Goal: Task Accomplishment & Management: Contribute content

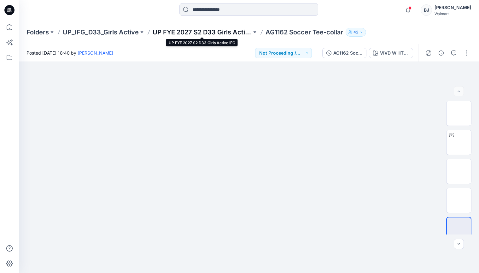
click at [188, 30] on p "UP FYE 2027 S2 D33 Girls Active IFG" at bounding box center [201, 32] width 99 height 9
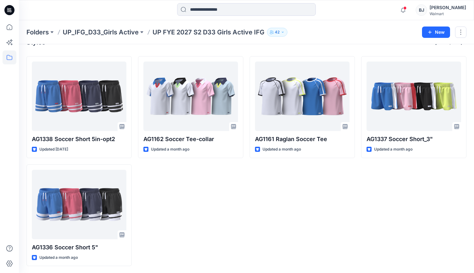
scroll to position [15, 0]
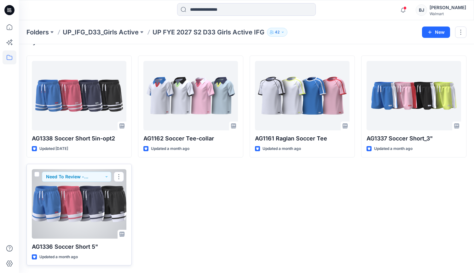
click at [73, 198] on div at bounding box center [79, 203] width 95 height 69
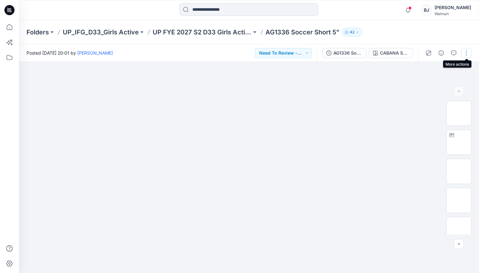
click at [465, 52] on button "button" at bounding box center [466, 53] width 10 height 10
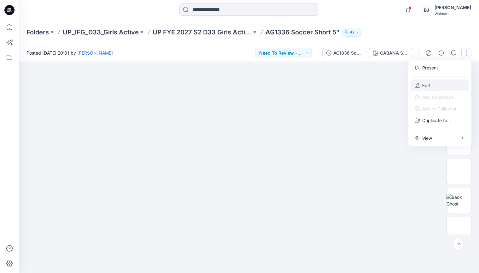
click at [427, 85] on p "Edit" at bounding box center [426, 85] width 8 height 7
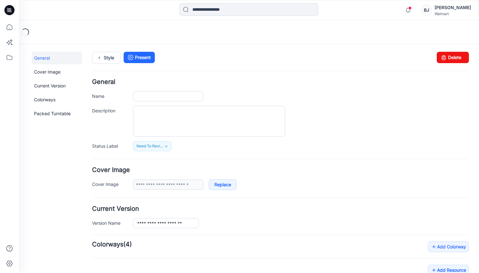
type input "**********"
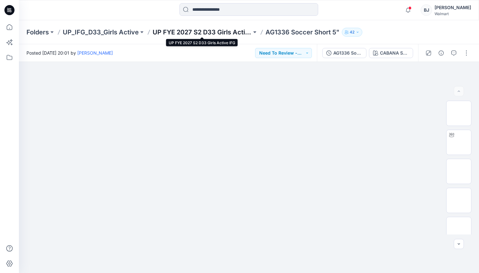
click at [192, 29] on p "UP FYE 2027 S2 D33 Girls Active IFG" at bounding box center [201, 32] width 99 height 9
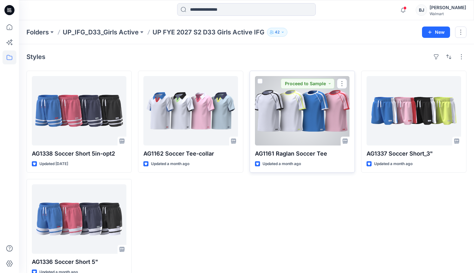
click at [310, 115] on div at bounding box center [302, 110] width 95 height 69
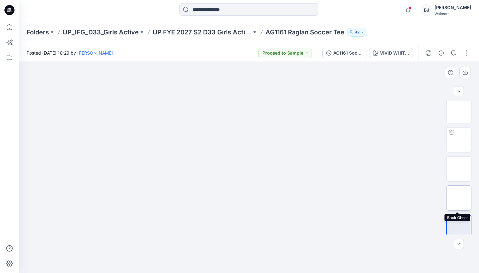
scroll to position [8, 0]
click at [464, 71] on icon "button" at bounding box center [464, 72] width 5 height 5
click at [458, 113] on img at bounding box center [458, 113] width 0 height 0
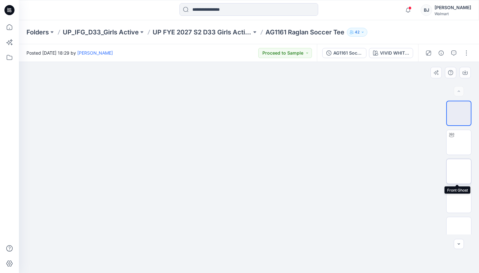
click at [458, 171] on img at bounding box center [458, 171] width 0 height 0
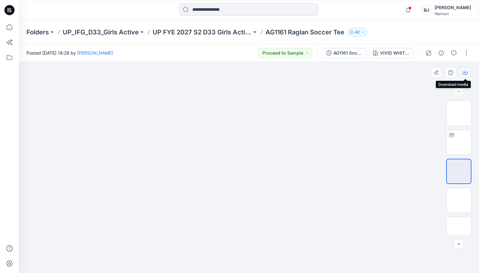
click at [463, 73] on icon "button" at bounding box center [464, 72] width 5 height 5
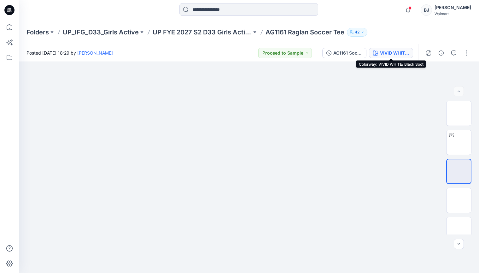
click at [397, 52] on div "VIVID WHITE/ Black Soot" at bounding box center [394, 52] width 29 height 7
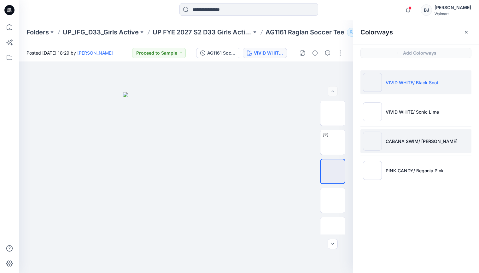
click at [402, 143] on p "CABANA SWIM/ Vivid White" at bounding box center [421, 141] width 72 height 7
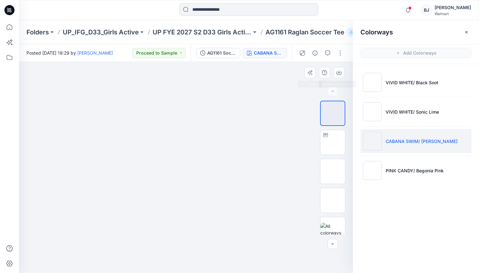
click at [308, 82] on div at bounding box center [186, 167] width 334 height 211
click at [466, 32] on icon "button" at bounding box center [466, 32] width 2 height 2
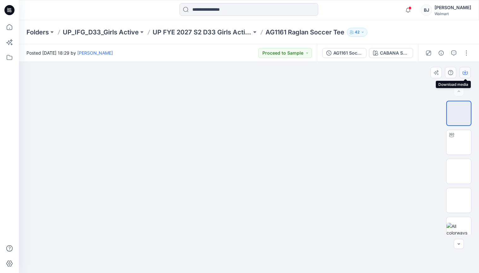
click at [464, 71] on icon "button" at bounding box center [464, 72] width 5 height 5
click at [458, 171] on img at bounding box center [458, 171] width 0 height 0
click at [464, 70] on icon "button" at bounding box center [464, 72] width 5 height 5
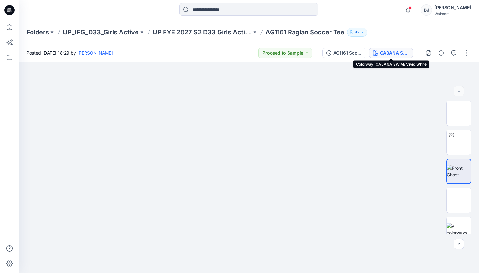
click at [379, 51] on button "CABANA SWIM/ Vivid White" at bounding box center [391, 53] width 44 height 10
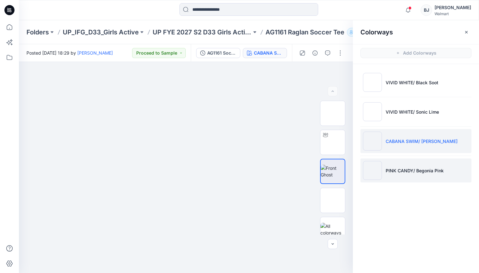
click at [391, 171] on p "PINK CANDY/ Begonia Pink" at bounding box center [414, 170] width 58 height 7
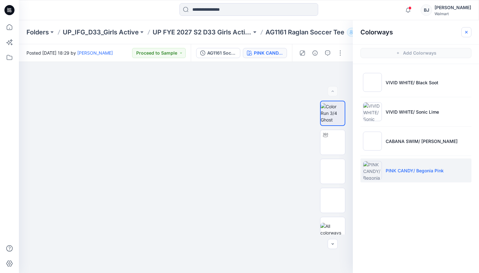
click at [467, 35] on button "button" at bounding box center [466, 32] width 10 height 10
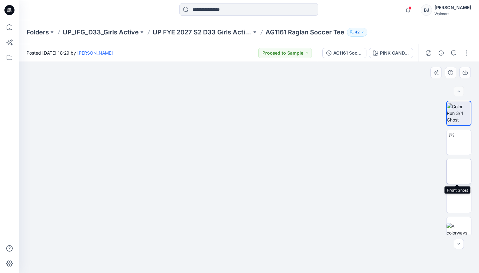
click at [458, 171] on img at bounding box center [458, 171] width 0 height 0
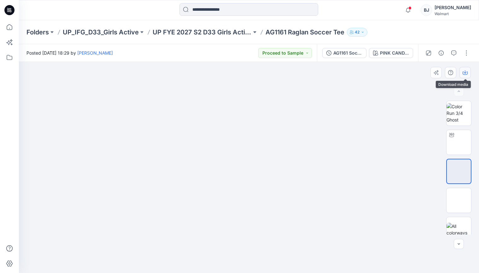
click at [466, 74] on icon "button" at bounding box center [464, 72] width 5 height 3
click at [468, 50] on button "button" at bounding box center [466, 53] width 10 height 10
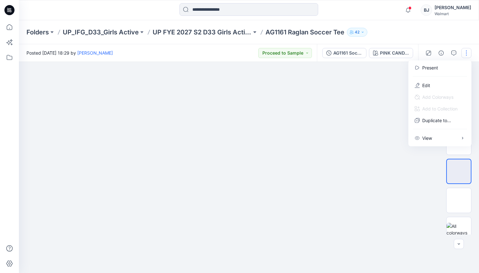
click at [374, 118] on div at bounding box center [249, 167] width 460 height 211
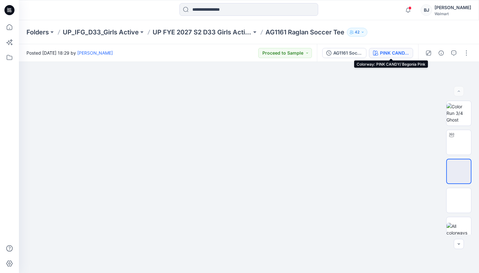
click at [396, 51] on div "PINK CANDY/ Begonia Pink" at bounding box center [394, 52] width 29 height 7
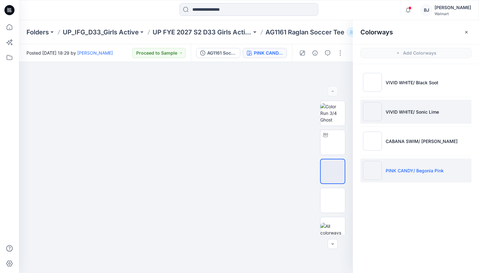
click at [400, 109] on p "VIVID WHITE/ Sonic Lime" at bounding box center [411, 111] width 53 height 7
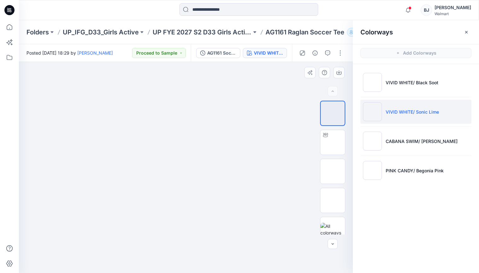
click at [293, 76] on div at bounding box center [186, 167] width 334 height 211
click at [465, 32] on icon "button" at bounding box center [466, 32] width 3 height 3
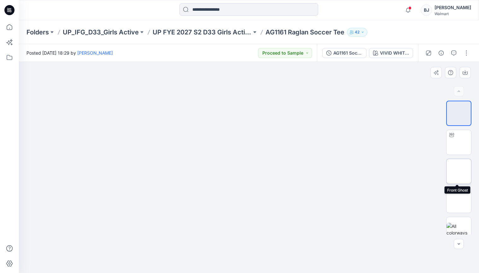
click at [458, 171] on img at bounding box center [458, 171] width 0 height 0
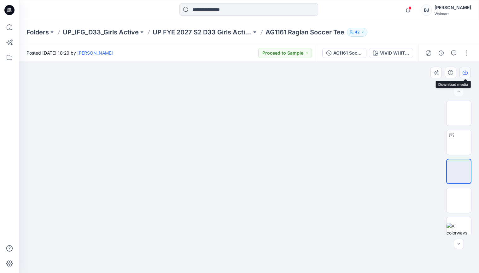
click at [464, 72] on icon "button" at bounding box center [464, 72] width 5 height 5
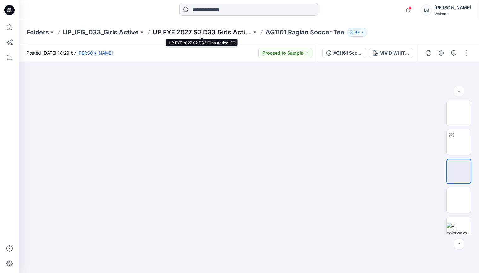
click at [206, 32] on p "UP FYE 2027 S2 D33 Girls Active IFG" at bounding box center [201, 32] width 99 height 9
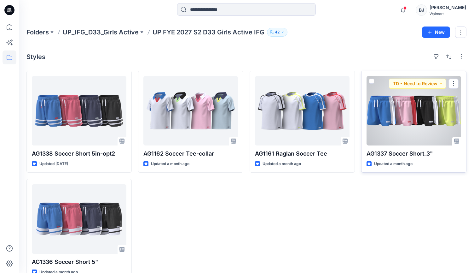
click at [390, 123] on div at bounding box center [413, 110] width 95 height 69
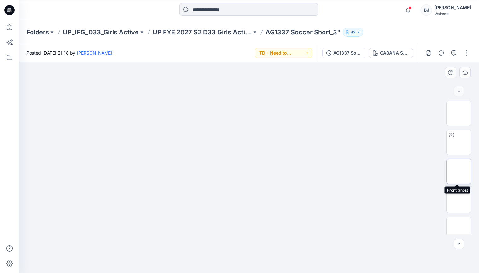
click at [458, 171] on img at bounding box center [458, 171] width 0 height 0
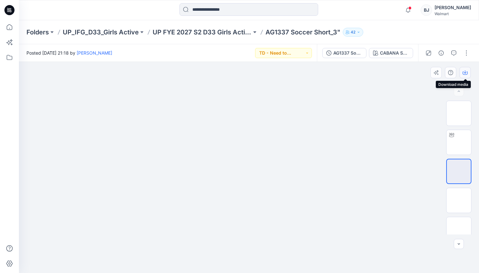
click at [465, 72] on icon "button" at bounding box center [464, 72] width 5 height 5
click at [311, 99] on div at bounding box center [249, 167] width 460 height 211
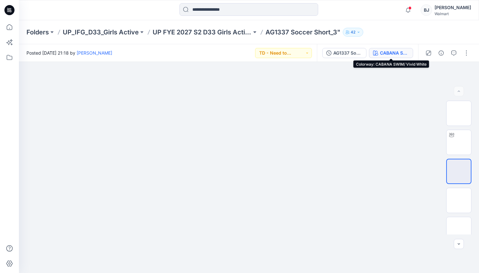
click at [393, 50] on div "CABANA SWIM/ Vivid White" at bounding box center [394, 52] width 29 height 7
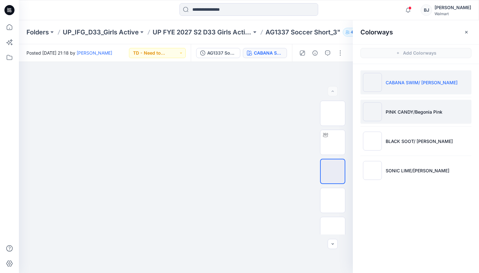
click at [389, 113] on p "PINK CANDY/Begonia Pink" at bounding box center [413, 111] width 57 height 7
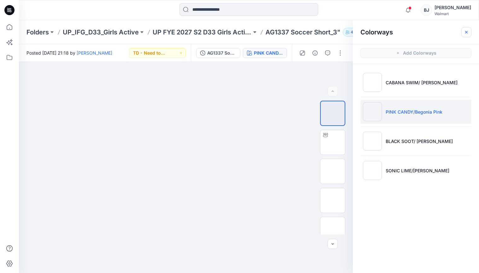
click at [466, 30] on icon "button" at bounding box center [465, 32] width 5 height 5
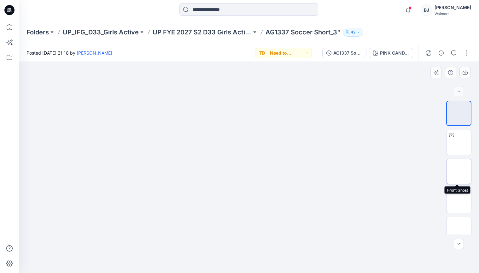
click at [458, 171] on img at bounding box center [458, 171] width 0 height 0
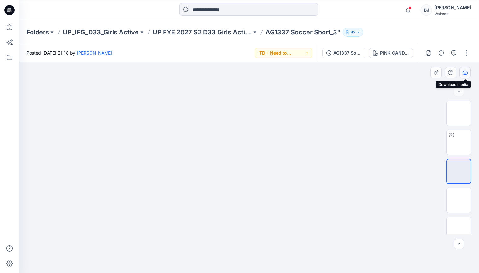
click at [467, 71] on icon "button" at bounding box center [464, 72] width 5 height 5
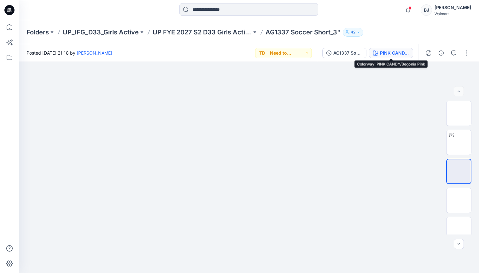
click at [401, 52] on div "PINK CANDY/Begonia Pink" at bounding box center [394, 52] width 29 height 7
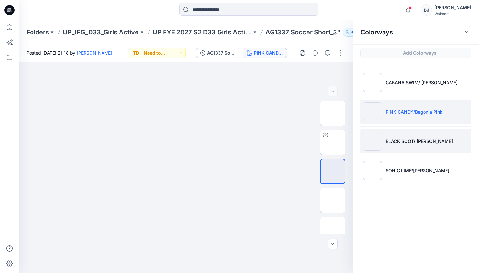
click at [407, 138] on p "BLACK SOOT/ Vivid White" at bounding box center [418, 141] width 67 height 7
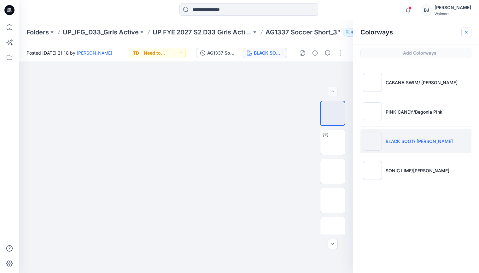
click at [465, 31] on icon "button" at bounding box center [466, 32] width 3 height 3
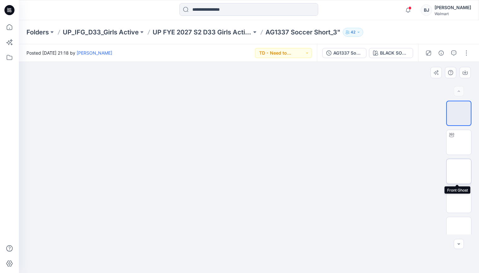
click at [458, 171] on img at bounding box center [458, 171] width 0 height 0
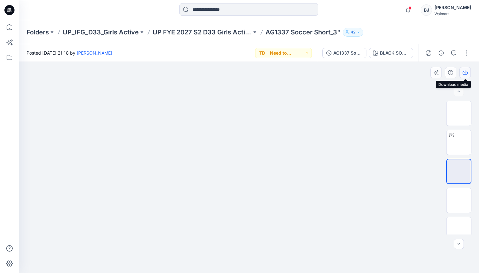
click at [464, 72] on icon "button" at bounding box center [464, 71] width 3 height 3
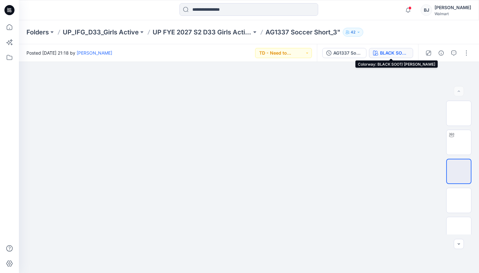
click at [395, 56] on div "BLACK SOOT/ Vivid White" at bounding box center [394, 52] width 29 height 7
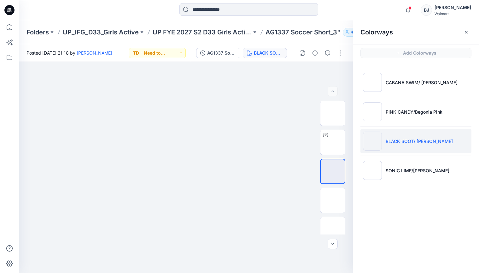
drag, startPoint x: 382, startPoint y: 169, endPoint x: 383, endPoint y: 146, distance: 23.4
click at [382, 169] on li "SONIC LIME/Vivid White" at bounding box center [415, 170] width 111 height 24
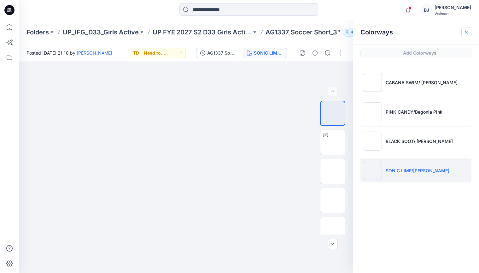
click at [466, 32] on icon "button" at bounding box center [466, 32] width 2 height 2
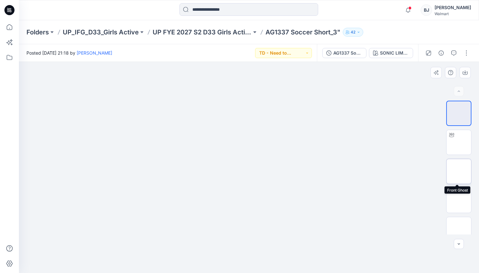
drag, startPoint x: 450, startPoint y: 169, endPoint x: 450, endPoint y: 161, distance: 7.9
click at [458, 171] on img at bounding box center [458, 171] width 0 height 0
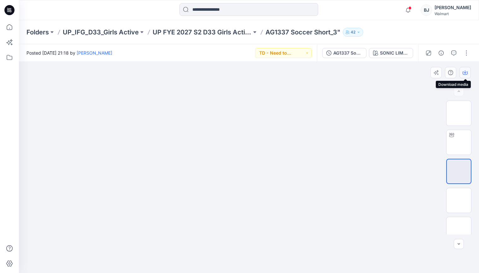
click at [464, 71] on icon "button" at bounding box center [464, 72] width 5 height 5
click at [292, 84] on div at bounding box center [249, 167] width 460 height 211
click at [390, 53] on div "SONIC LIME/Vivid White" at bounding box center [394, 52] width 29 height 7
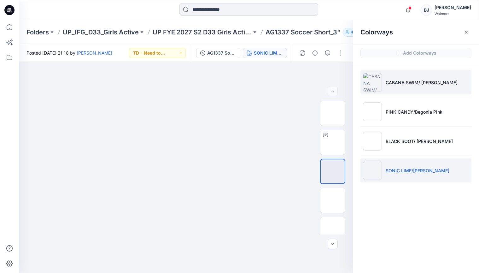
drag, startPoint x: 390, startPoint y: 79, endPoint x: 363, endPoint y: 81, distance: 26.8
click at [390, 79] on p "CABANA SWIM/ Vivid White" at bounding box center [421, 82] width 72 height 7
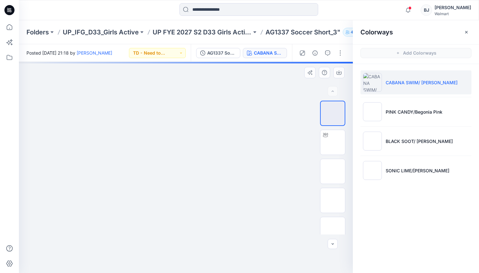
click at [282, 93] on div at bounding box center [186, 167] width 334 height 211
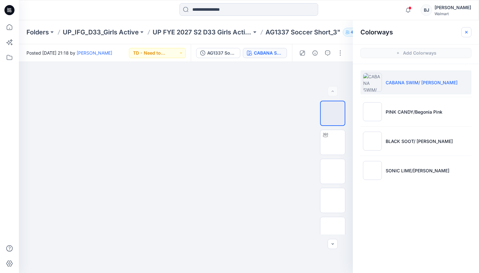
click at [465, 31] on icon "button" at bounding box center [466, 32] width 3 height 3
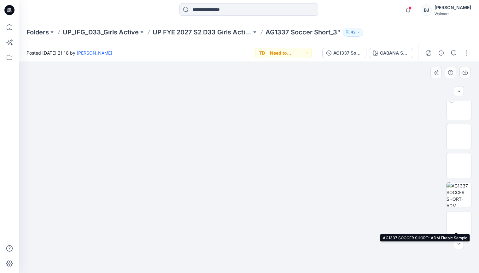
scroll to position [37, 0]
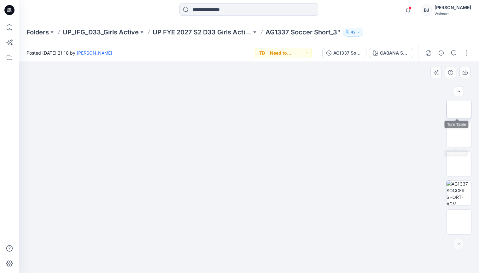
click at [458, 106] on img at bounding box center [458, 106] width 0 height 0
drag, startPoint x: 250, startPoint y: 254, endPoint x: 230, endPoint y: 251, distance: 20.1
click at [230, 251] on icon at bounding box center [249, 254] width 191 height 24
drag, startPoint x: 250, startPoint y: 264, endPoint x: 167, endPoint y: 249, distance: 84.5
click at [167, 249] on icon at bounding box center [249, 254] width 191 height 24
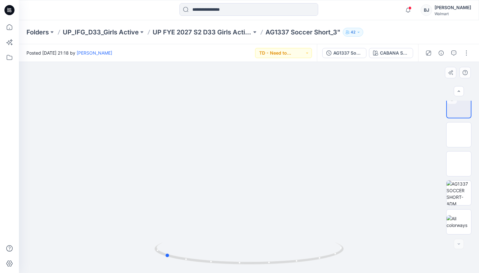
drag, startPoint x: 249, startPoint y: 253, endPoint x: 248, endPoint y: 228, distance: 25.5
click at [248, 228] on div at bounding box center [249, 167] width 460 height 211
click at [243, 30] on p "UP FYE 2027 S2 D33 Girls Active IFG" at bounding box center [201, 32] width 99 height 9
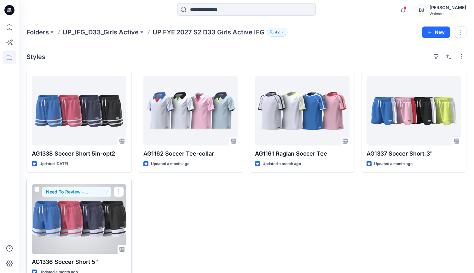
click at [76, 200] on div at bounding box center [79, 218] width 95 height 69
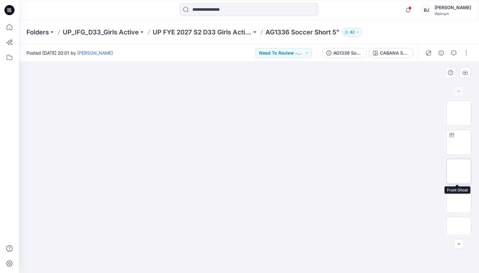
click at [458, 171] on img at bounding box center [458, 171] width 0 height 0
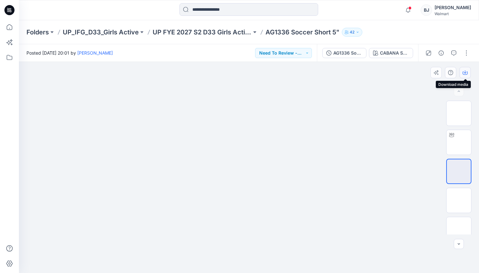
click at [464, 71] on icon "button" at bounding box center [464, 71] width 3 height 3
click at [370, 150] on div at bounding box center [249, 167] width 460 height 211
click at [396, 54] on div "CABANA SWIM" at bounding box center [394, 52] width 29 height 7
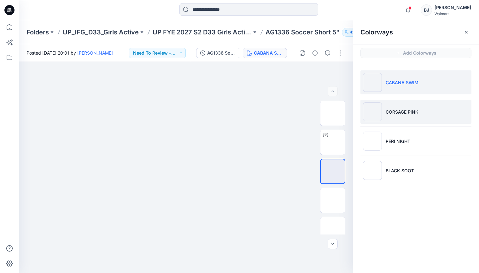
click at [395, 109] on p "CORSAGE PINK" at bounding box center [401, 111] width 33 height 7
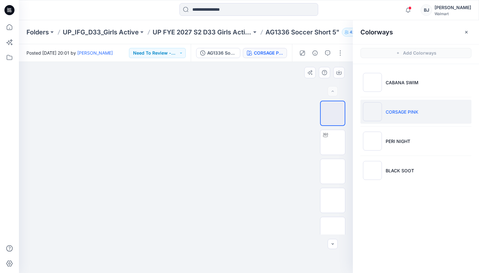
click at [274, 99] on div at bounding box center [186, 167] width 334 height 211
click at [465, 30] on icon "button" at bounding box center [465, 32] width 5 height 5
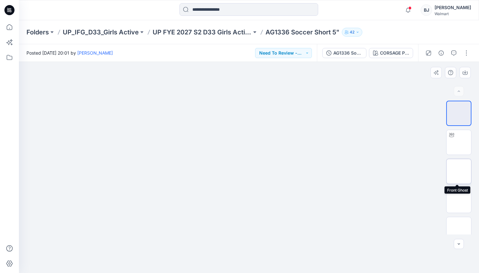
click at [458, 171] on img at bounding box center [458, 171] width 0 height 0
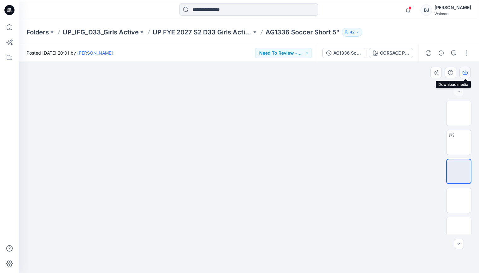
click at [467, 73] on icon "button" at bounding box center [464, 72] width 5 height 3
click at [382, 52] on div "CORSAGE PINK" at bounding box center [394, 52] width 29 height 7
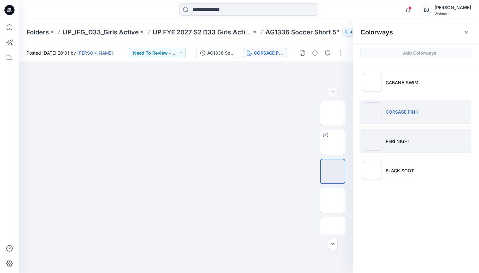
click at [395, 140] on p "PERI NIGHT" at bounding box center [397, 141] width 25 height 7
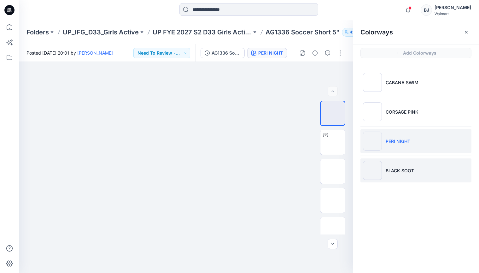
click at [388, 167] on p "BLACK SOOT" at bounding box center [399, 170] width 28 height 7
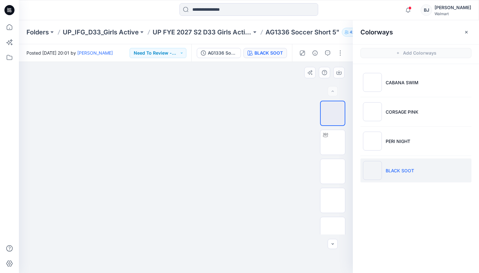
click at [278, 130] on div at bounding box center [186, 167] width 334 height 211
click at [463, 32] on icon "button" at bounding box center [465, 32] width 5 height 5
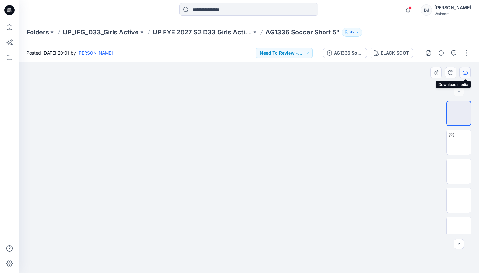
click at [464, 70] on icon "button" at bounding box center [464, 72] width 5 height 5
click at [416, 173] on div at bounding box center [249, 167] width 460 height 211
click at [458, 171] on img at bounding box center [458, 171] width 0 height 0
click at [466, 72] on icon "button" at bounding box center [464, 72] width 5 height 5
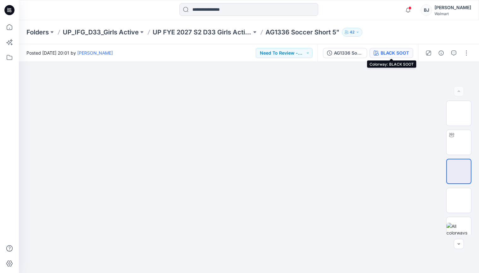
click at [381, 55] on div "BLACK SOOT" at bounding box center [394, 52] width 28 height 7
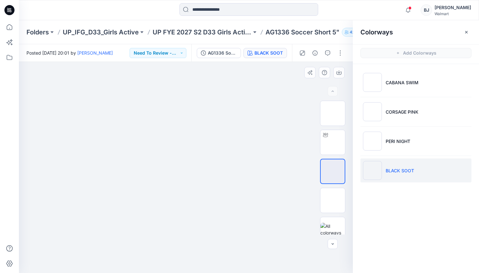
drag, startPoint x: 403, startPoint y: 86, endPoint x: 337, endPoint y: 83, distance: 66.2
click at [403, 86] on li "CABANA SWIM" at bounding box center [415, 82] width 111 height 24
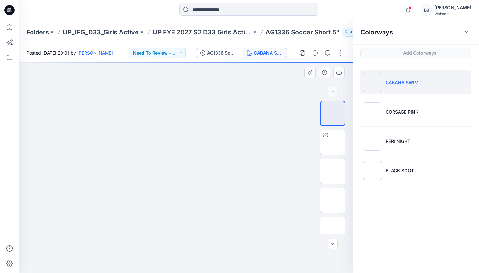
click at [288, 86] on div at bounding box center [186, 167] width 334 height 211
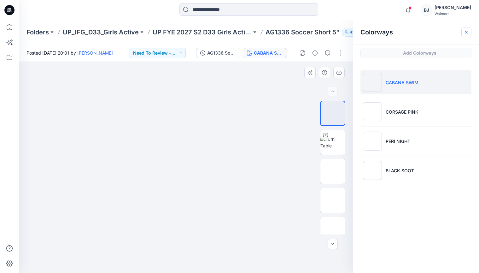
click at [468, 31] on icon "button" at bounding box center [465, 32] width 5 height 5
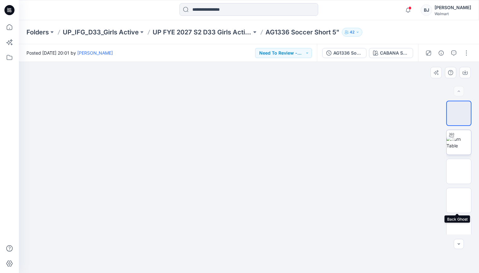
drag, startPoint x: 456, startPoint y: 193, endPoint x: 446, endPoint y: 131, distance: 63.3
click at [458, 200] on img at bounding box center [458, 200] width 0 height 0
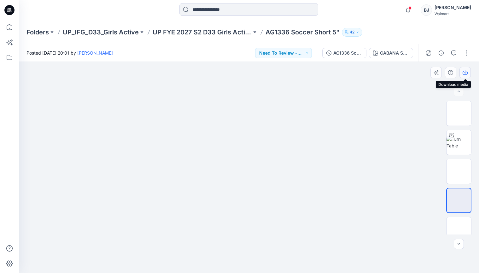
click at [465, 71] on icon "button" at bounding box center [464, 72] width 5 height 5
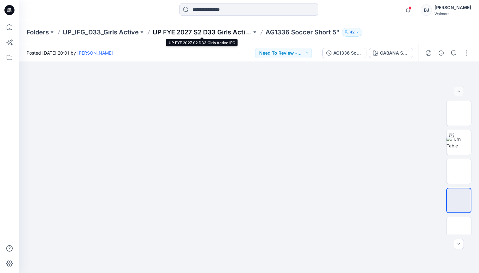
click at [186, 34] on p "UP FYE 2027 S2 D33 Girls Active IFG" at bounding box center [201, 32] width 99 height 9
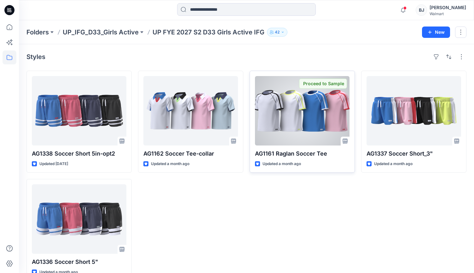
click at [318, 125] on div at bounding box center [302, 110] width 95 height 69
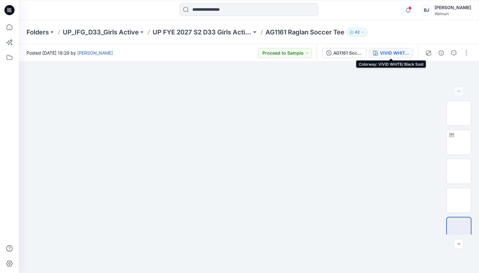
click at [399, 54] on div "VIVID WHITE/ Black Soot" at bounding box center [394, 52] width 29 height 7
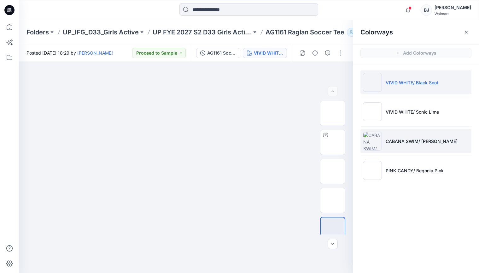
click at [391, 144] on p "CABANA SWIM/ Vivid White" at bounding box center [421, 141] width 72 height 7
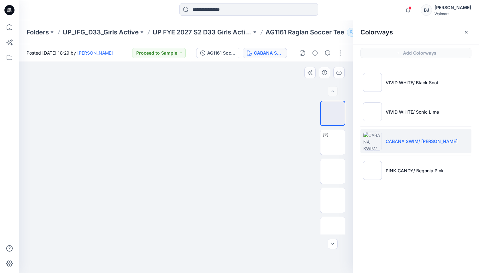
click at [292, 86] on div at bounding box center [186, 167] width 334 height 211
click at [332, 200] on img at bounding box center [332, 200] width 0 height 0
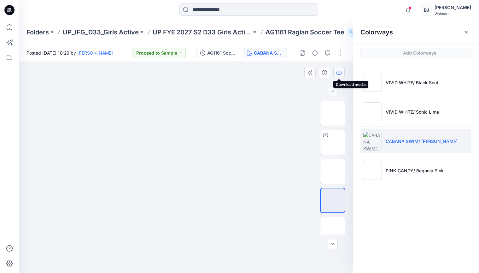
click at [336, 72] on icon "button" at bounding box center [338, 72] width 5 height 3
